Goal: Task Accomplishment & Management: Manage account settings

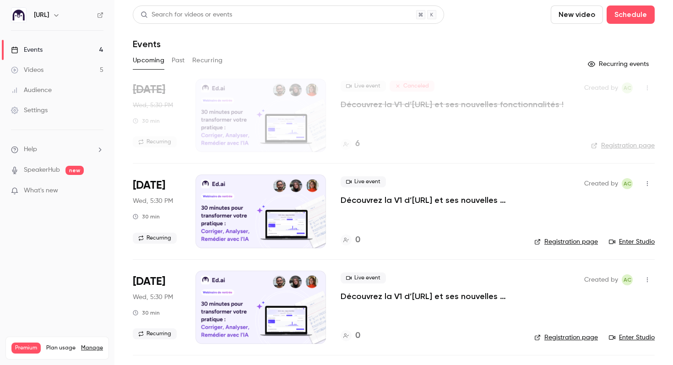
click at [51, 74] on link "Videos 5" at bounding box center [57, 70] width 114 height 20
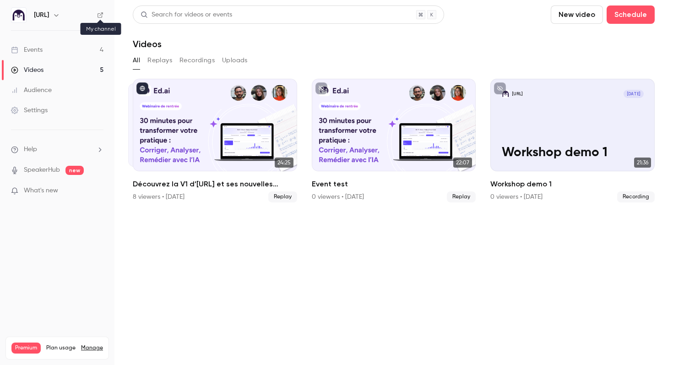
click at [103, 17] on icon at bounding box center [100, 15] width 6 height 6
click at [162, 61] on button "Replays" at bounding box center [159, 60] width 25 height 15
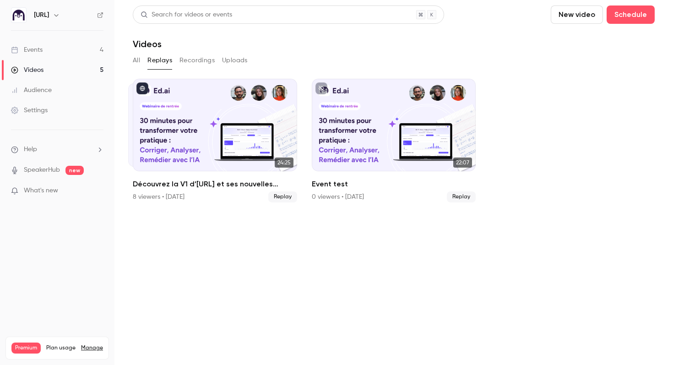
click at [196, 58] on button "Recordings" at bounding box center [196, 60] width 35 height 15
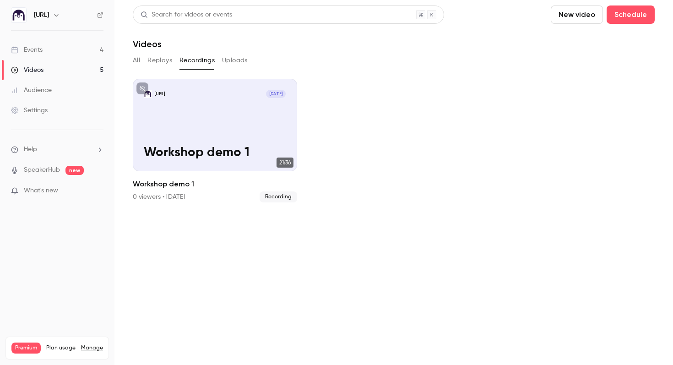
click at [135, 59] on button "All" at bounding box center [136, 60] width 7 height 15
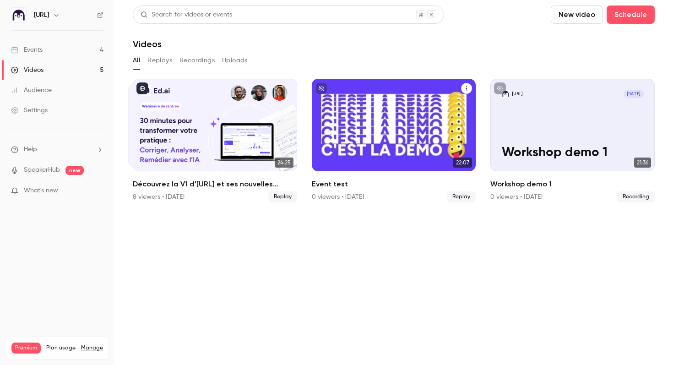
click at [392, 125] on div "Event test" at bounding box center [394, 125] width 164 height 92
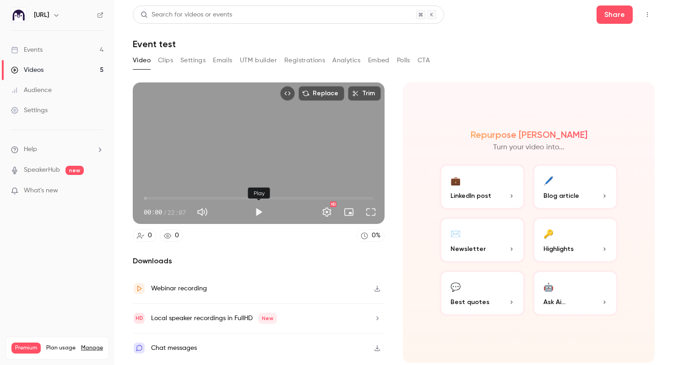
click at [259, 213] on button "Play" at bounding box center [259, 212] width 18 height 18
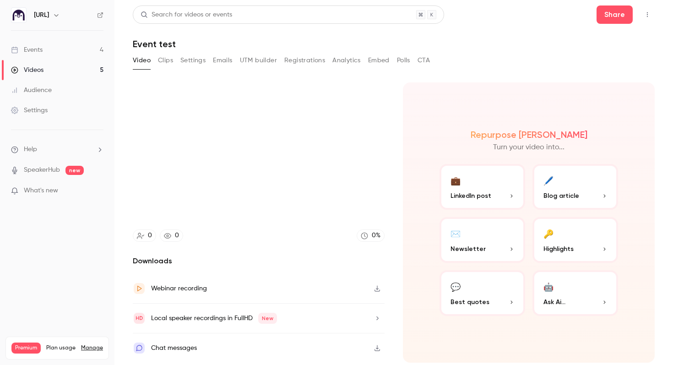
type input "***"
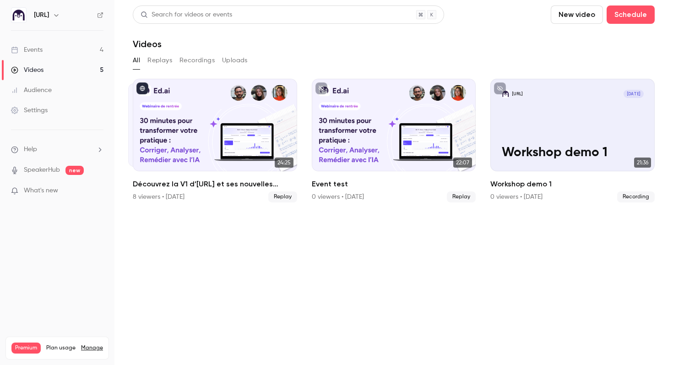
click at [47, 52] on link "Events 4" at bounding box center [57, 50] width 114 height 20
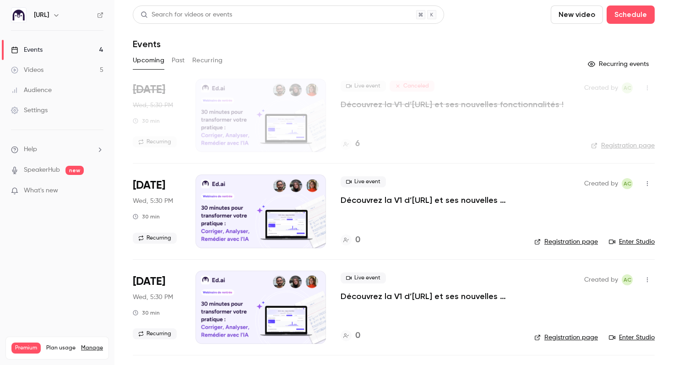
click at [179, 61] on button "Past" at bounding box center [178, 60] width 13 height 15
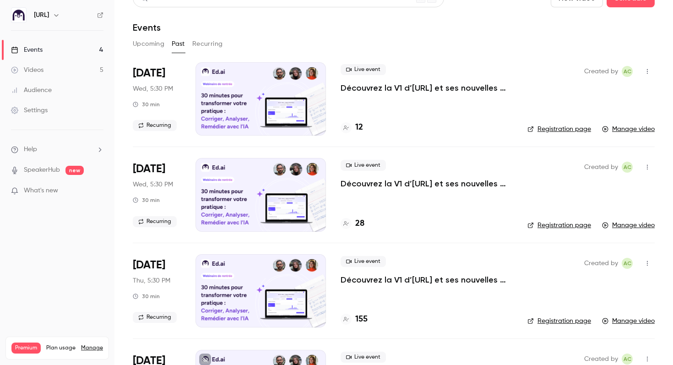
scroll to position [17, 0]
click at [628, 224] on link "Manage video" at bounding box center [628, 224] width 53 height 9
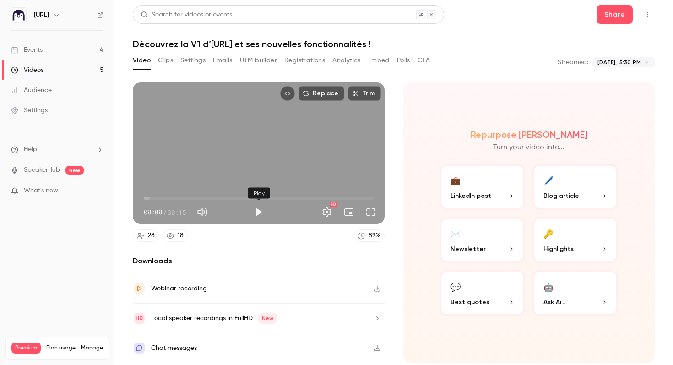
click at [250, 216] on div "Play" at bounding box center [259, 212] width 18 height 18
click at [255, 215] on button "Play" at bounding box center [259, 212] width 18 height 18
click at [159, 198] on span "00:53" at bounding box center [259, 198] width 230 height 15
click at [168, 198] on span "03:08" at bounding box center [259, 198] width 230 height 15
click at [167, 198] on span "03:11" at bounding box center [168, 198] width 3 height 3
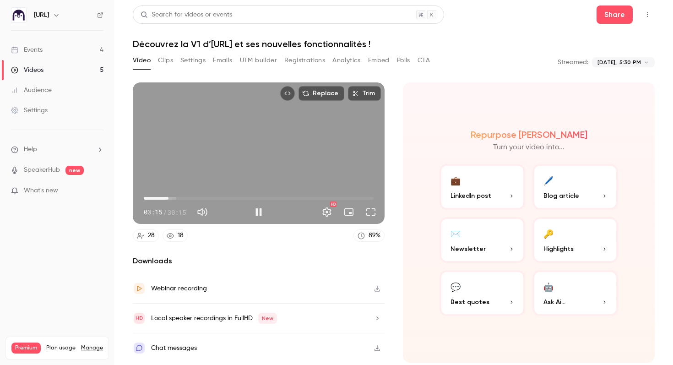
click at [169, 197] on span "03:15" at bounding box center [259, 198] width 230 height 15
click at [176, 198] on span "04:16" at bounding box center [259, 198] width 230 height 15
click at [299, 197] on span "20:25" at bounding box center [259, 198] width 230 height 15
click at [290, 196] on span "19:17" at bounding box center [259, 198] width 230 height 15
click at [295, 198] on span "19:53" at bounding box center [259, 198] width 230 height 15
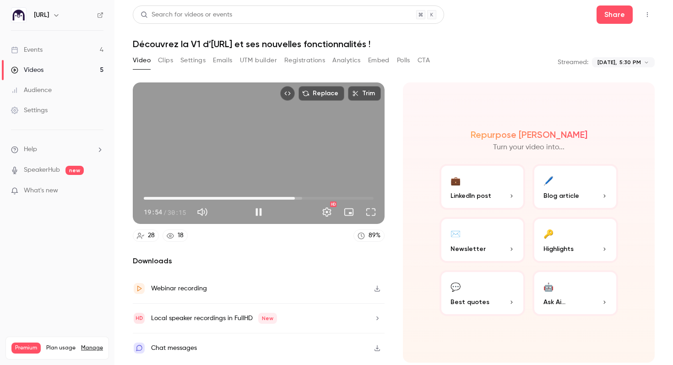
click at [294, 197] on span "19:54" at bounding box center [295, 198] width 3 height 3
click at [287, 197] on span "18:48" at bounding box center [286, 198] width 3 height 3
click at [292, 197] on span "19:28" at bounding box center [259, 198] width 230 height 15
click at [290, 198] on span "19:29" at bounding box center [291, 198] width 3 height 3
click at [271, 197] on div "Pause" at bounding box center [259, 193] width 27 height 11
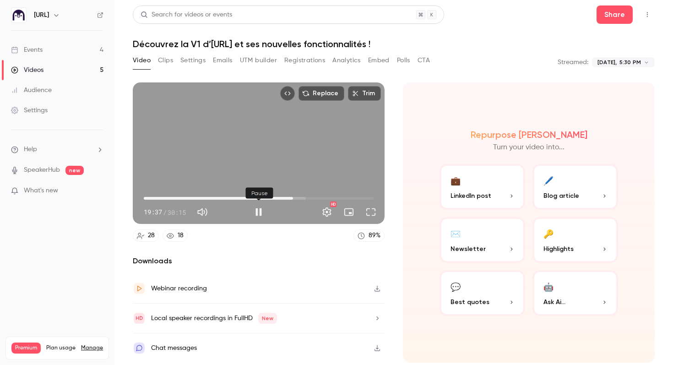
click at [272, 198] on div "Pause" at bounding box center [259, 193] width 27 height 20
click at [276, 198] on span "17:25" at bounding box center [259, 198] width 230 height 15
click at [267, 196] on span "17:25" at bounding box center [259, 198] width 230 height 15
drag, startPoint x: 268, startPoint y: 200, endPoint x: 257, endPoint y: 199, distance: 10.6
click at [259, 199] on span "15:22" at bounding box center [260, 198] width 3 height 3
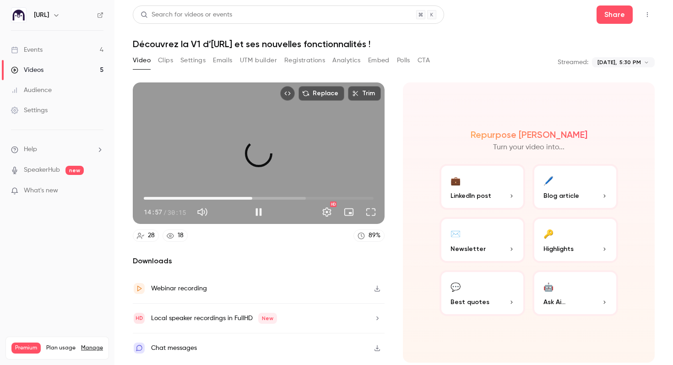
click at [252, 198] on span "14:17" at bounding box center [252, 198] width 3 height 3
click at [250, 198] on span "13:55" at bounding box center [249, 198] width 3 height 3
drag, startPoint x: 251, startPoint y: 199, endPoint x: 238, endPoint y: 198, distance: 13.3
click at [238, 198] on span "12:28" at bounding box center [238, 198] width 3 height 3
click at [239, 199] on span "12:35" at bounding box center [239, 198] width 3 height 3
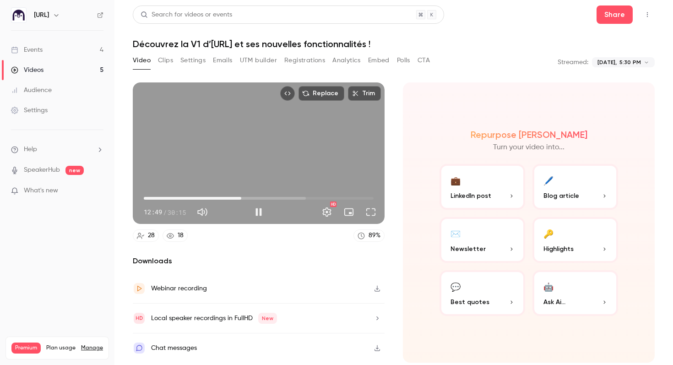
click at [243, 199] on span "12:49" at bounding box center [241, 198] width 3 height 3
click at [243, 199] on span "13:12" at bounding box center [244, 198] width 3 height 3
click at [243, 199] on span "13:04" at bounding box center [243, 198] width 3 height 3
click at [242, 198] on span "12:53" at bounding box center [241, 198] width 3 height 3
click at [195, 197] on span "13:07" at bounding box center [259, 198] width 230 height 15
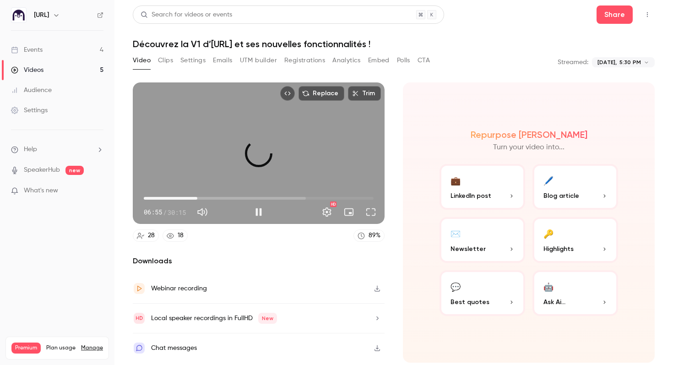
click at [197, 198] on span "07:03" at bounding box center [197, 198] width 3 height 3
click at [199, 198] on span "07:03" at bounding box center [197, 198] width 3 height 3
click at [202, 198] on span "07:29" at bounding box center [200, 198] width 3 height 3
click at [204, 197] on span "07:43" at bounding box center [202, 198] width 3 height 3
click at [375, 212] on button "Full screen" at bounding box center [371, 212] width 18 height 18
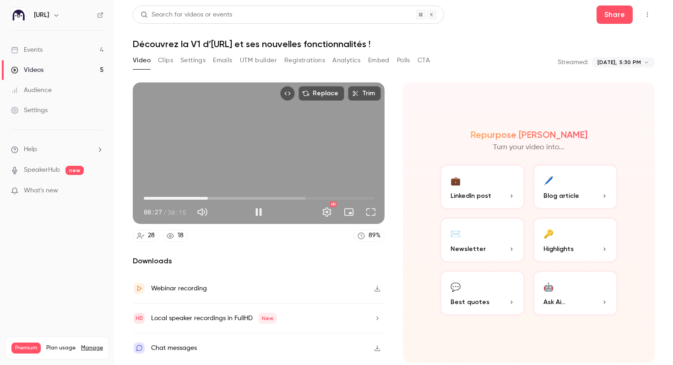
click at [373, 210] on button "Full screen" at bounding box center [371, 212] width 18 height 18
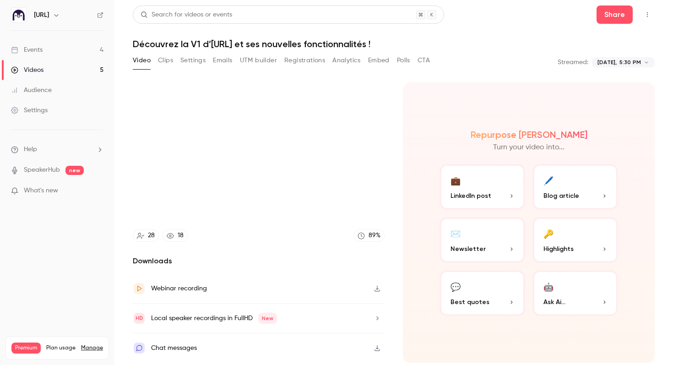
type input "*****"
click at [33, 49] on div "Events" at bounding box center [27, 49] width 32 height 9
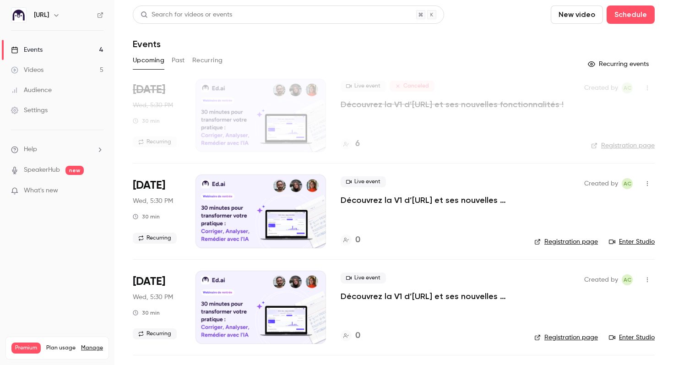
click at [638, 239] on link "Enter Studio" at bounding box center [632, 241] width 46 height 9
click at [182, 60] on button "Past" at bounding box center [178, 60] width 13 height 15
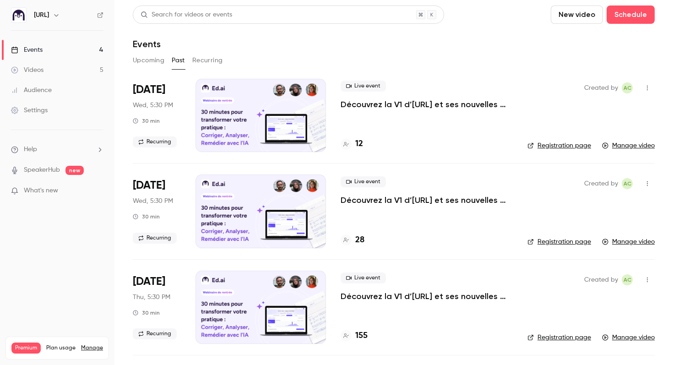
click at [632, 145] on link "Manage video" at bounding box center [628, 145] width 53 height 9
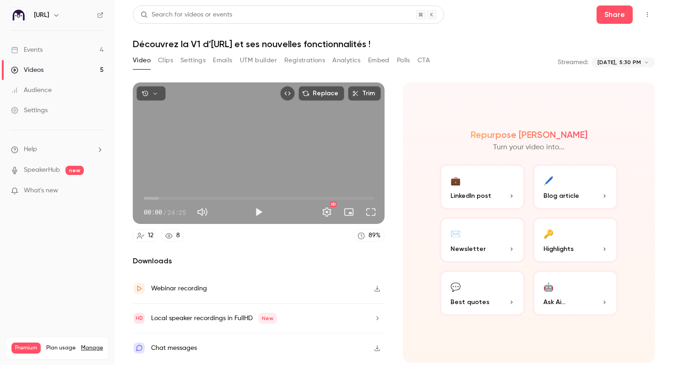
click at [169, 60] on button "Clips" at bounding box center [165, 60] width 15 height 15
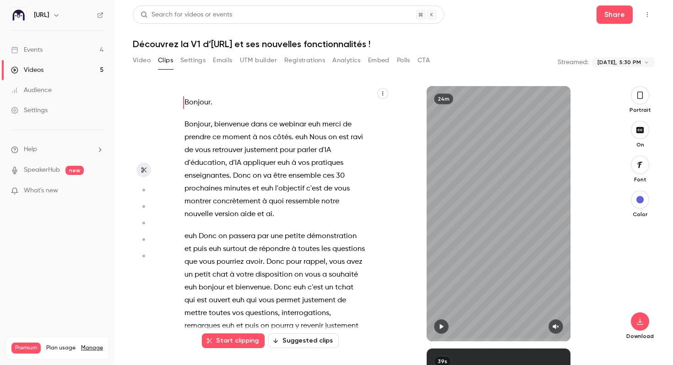
click at [555, 329] on icon "button" at bounding box center [555, 326] width 7 height 6
click at [442, 326] on icon "button" at bounding box center [442, 326] width 4 height 5
click at [450, 323] on div at bounding box center [498, 326] width 143 height 15
click at [444, 325] on icon "button" at bounding box center [441, 326] width 7 height 6
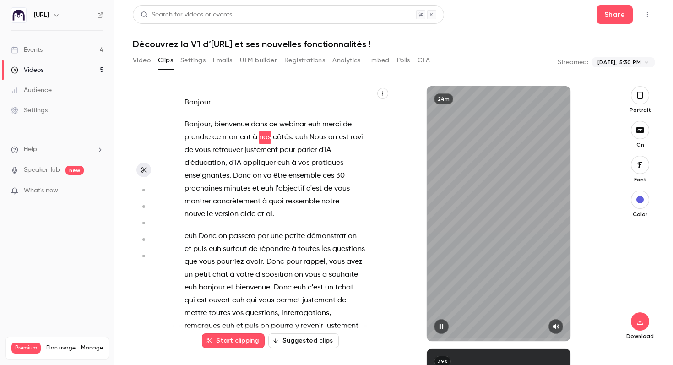
click at [441, 324] on icon "button" at bounding box center [442, 326] width 4 height 5
type input "***"
click at [193, 60] on button "Settings" at bounding box center [192, 60] width 25 height 15
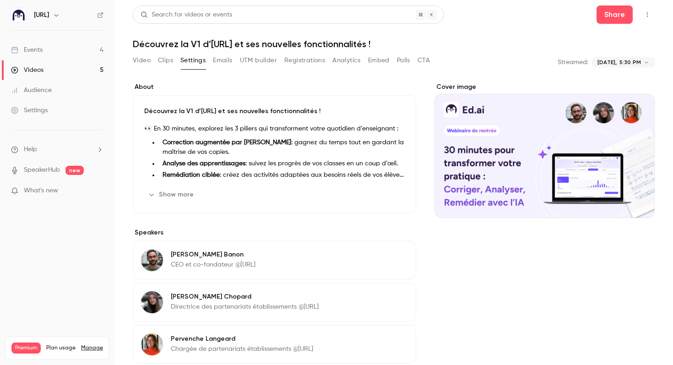
click at [310, 61] on button "Registrations" at bounding box center [304, 60] width 41 height 15
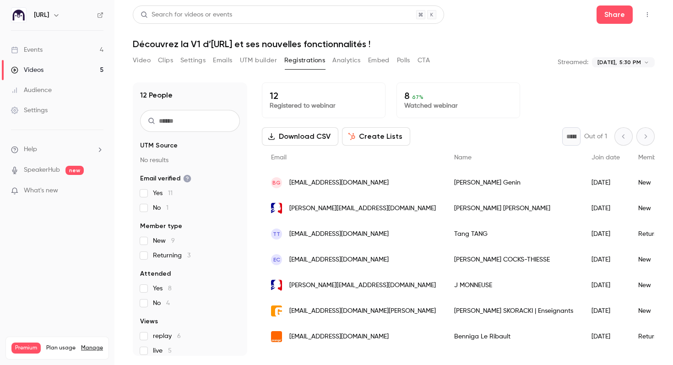
click at [350, 55] on button "Analytics" at bounding box center [346, 60] width 28 height 15
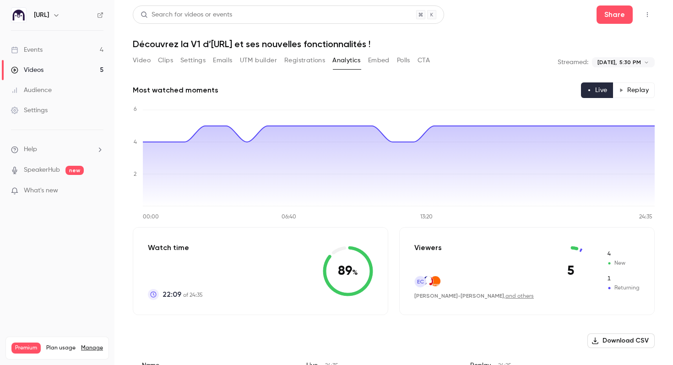
click at [306, 57] on button "Registrations" at bounding box center [304, 60] width 41 height 15
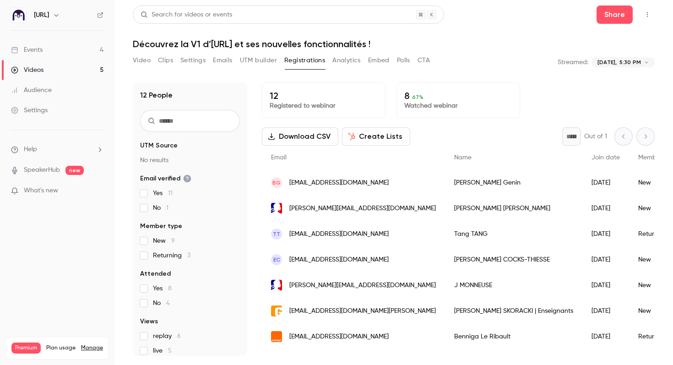
click at [341, 59] on button "Analytics" at bounding box center [346, 60] width 28 height 15
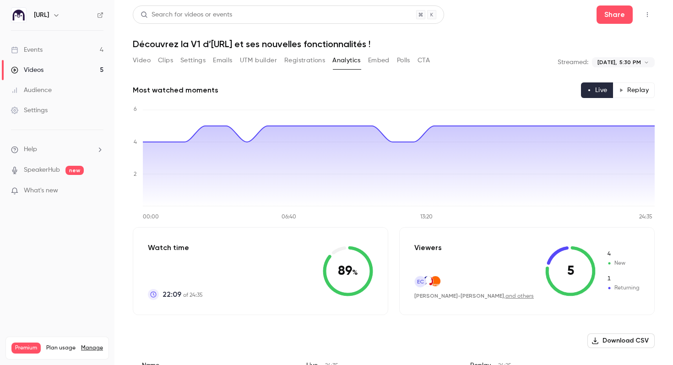
click at [382, 65] on button "Embed" at bounding box center [379, 60] width 22 height 15
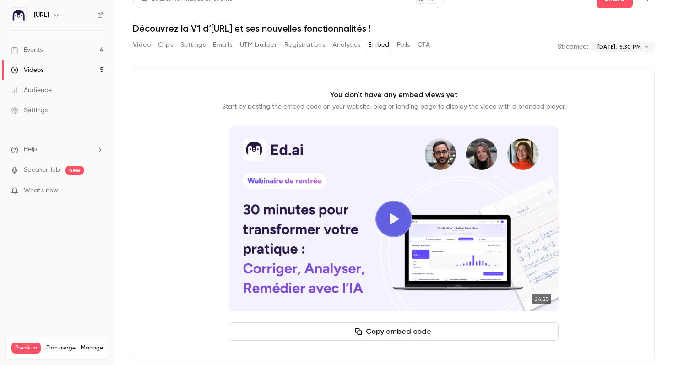
scroll to position [14, 0]
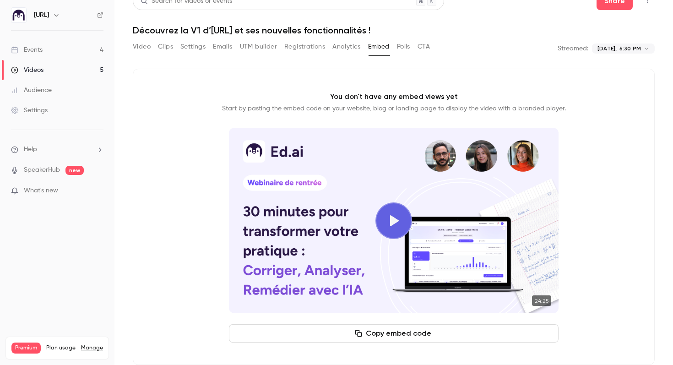
click at [400, 49] on button "Polls" at bounding box center [403, 46] width 13 height 15
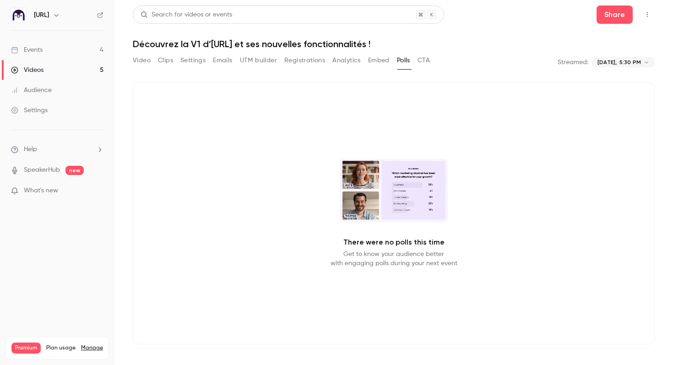
click at [421, 57] on button "CTA" at bounding box center [424, 60] width 12 height 15
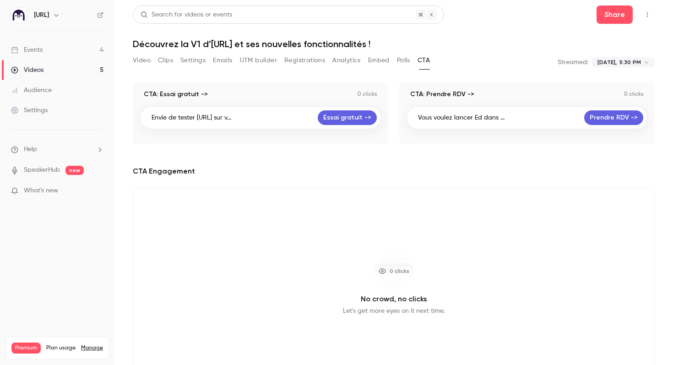
click at [254, 57] on button "UTM builder" at bounding box center [258, 60] width 37 height 15
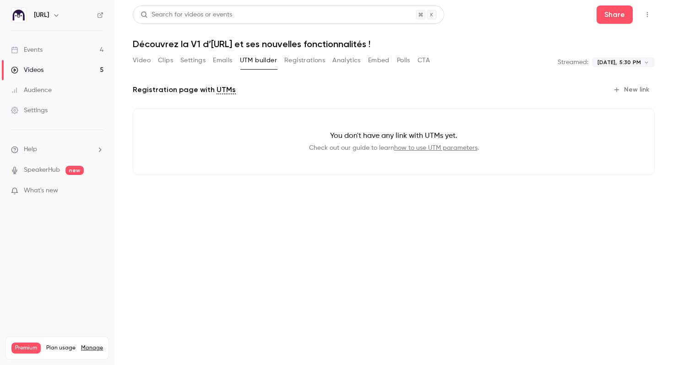
click at [135, 63] on button "Video" at bounding box center [142, 60] width 18 height 15
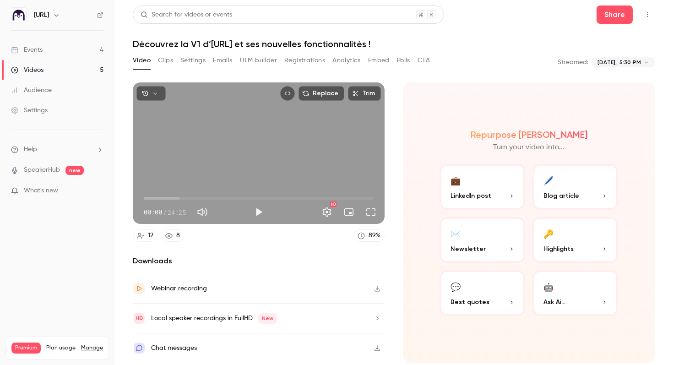
click at [580, 247] on p "Highlights" at bounding box center [576, 249] width 64 height 10
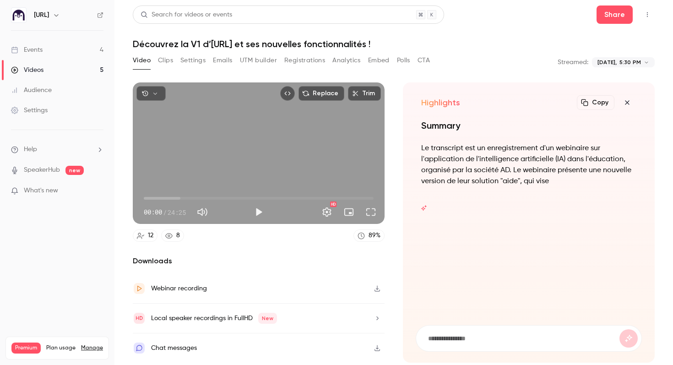
click at [627, 103] on icon "button" at bounding box center [627, 102] width 4 height 4
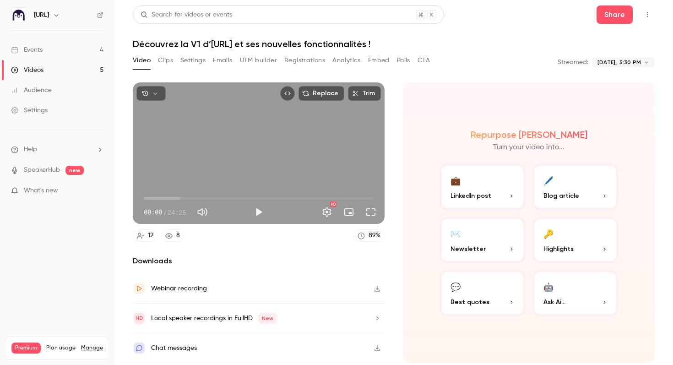
click at [54, 91] on link "Audience" at bounding box center [57, 90] width 114 height 20
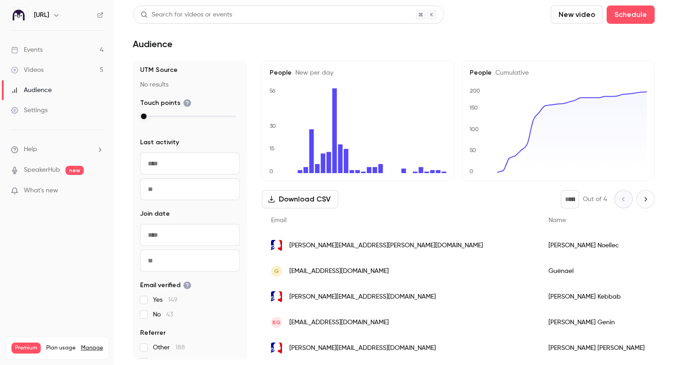
scroll to position [68, 0]
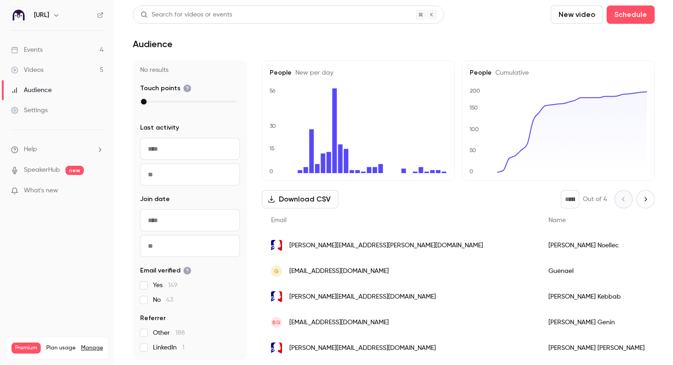
click at [31, 111] on div "Settings" at bounding box center [29, 110] width 37 height 9
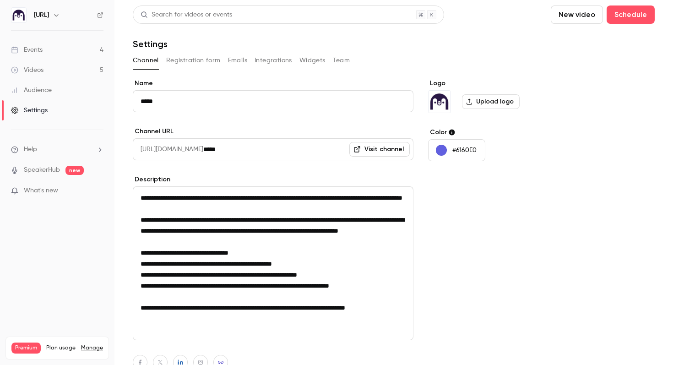
click at [98, 16] on icon at bounding box center [100, 15] width 6 height 6
